Goal: Task Accomplishment & Management: Use online tool/utility

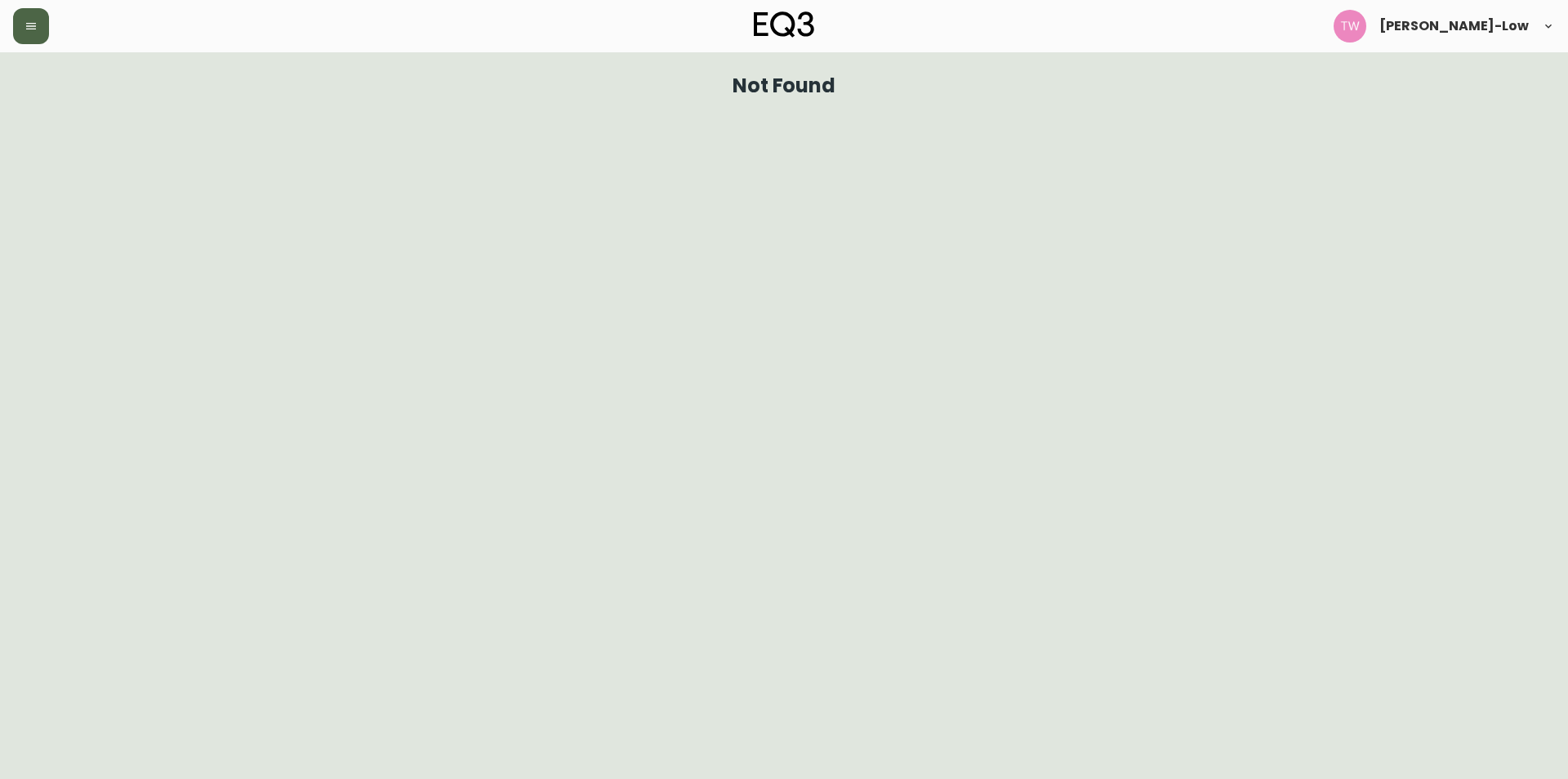
click at [33, 37] on button "button" at bounding box center [31, 26] width 36 height 36
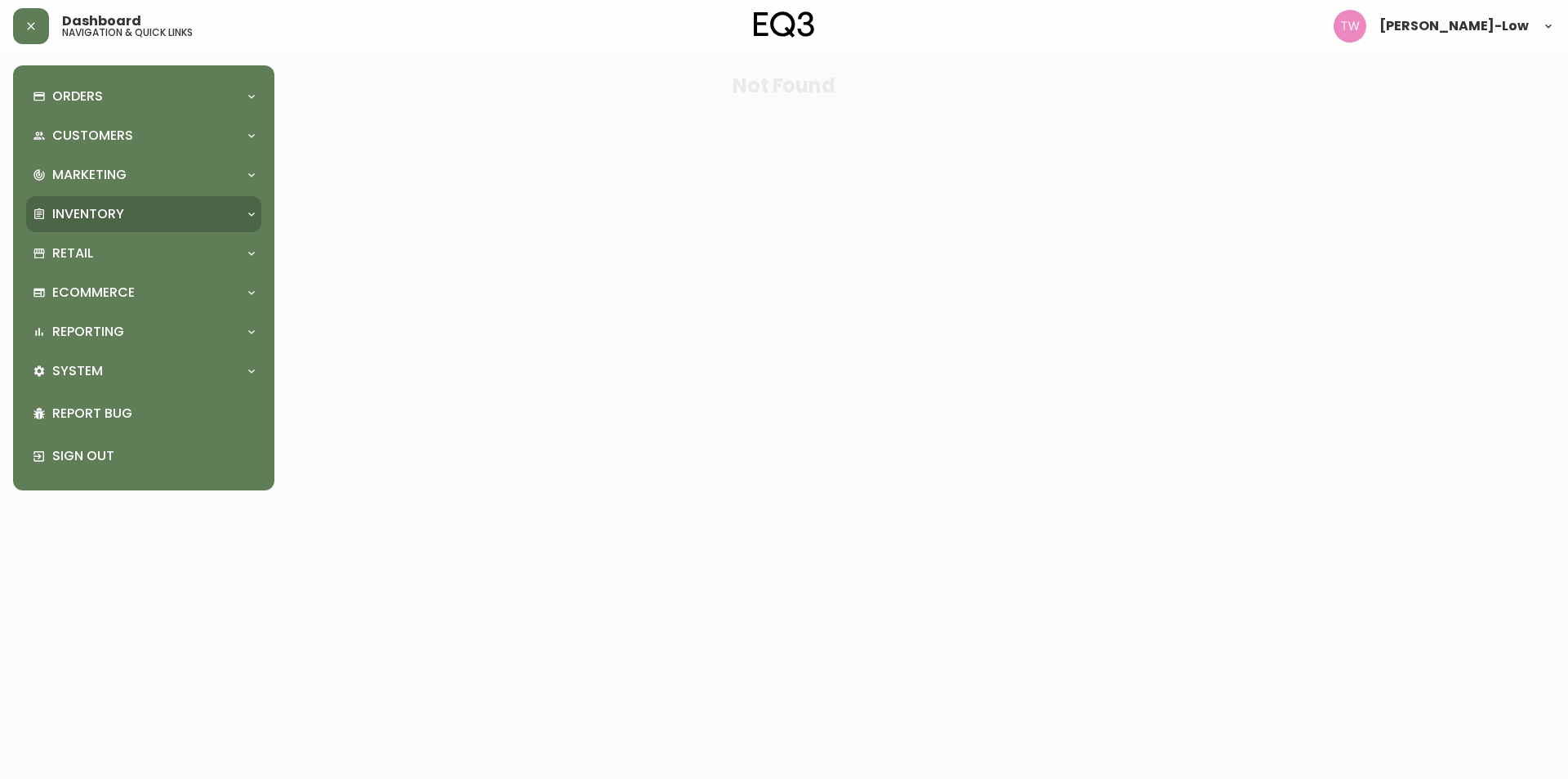
click at [104, 213] on p "Inventory" at bounding box center [89, 213] width 72 height 18
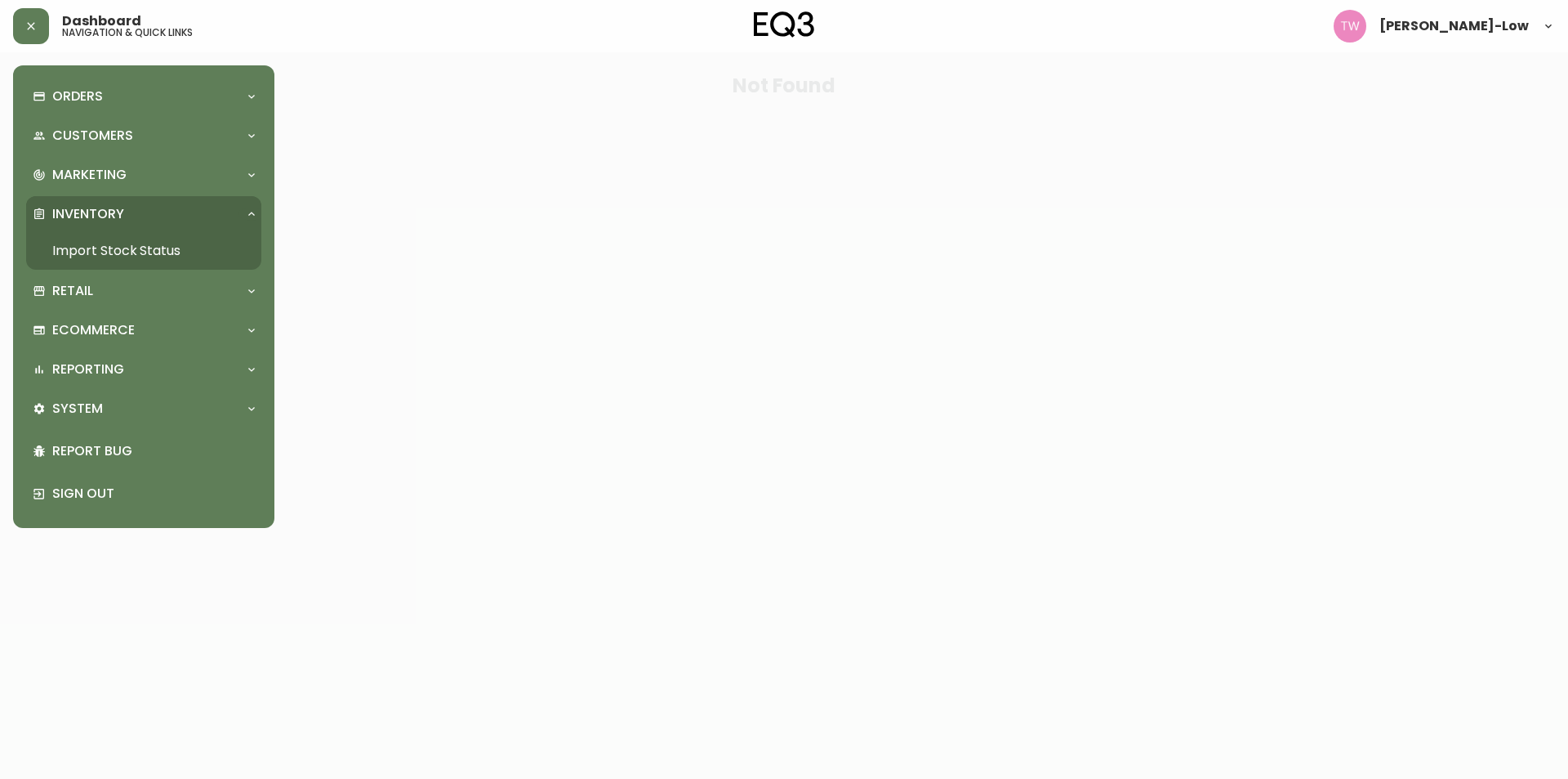
click at [117, 243] on link "Import Stock Status" at bounding box center [143, 250] width 235 height 38
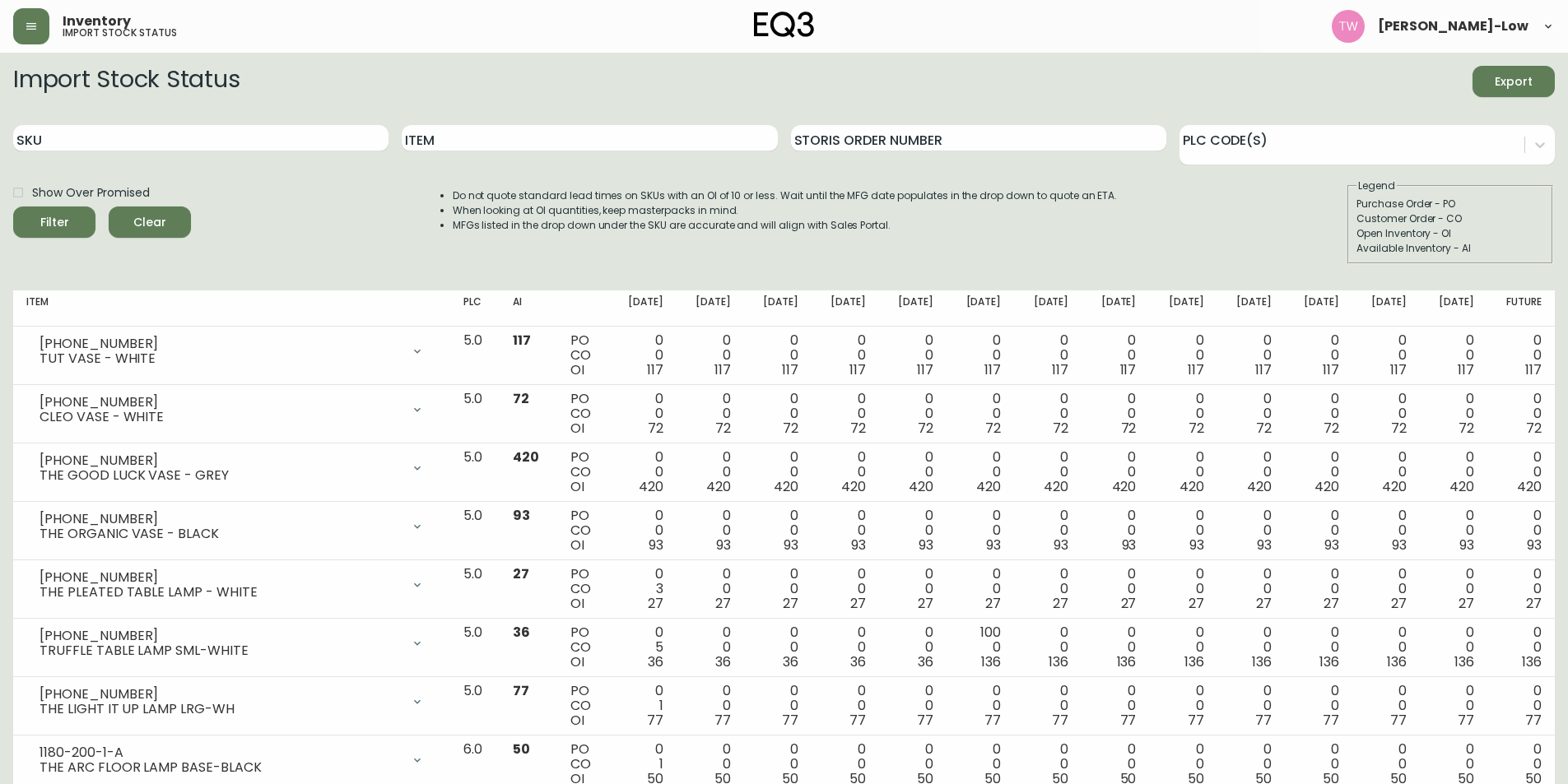
click at [1504, 76] on span "Export" at bounding box center [1513, 82] width 56 height 20
